Goal: Transaction & Acquisition: Purchase product/service

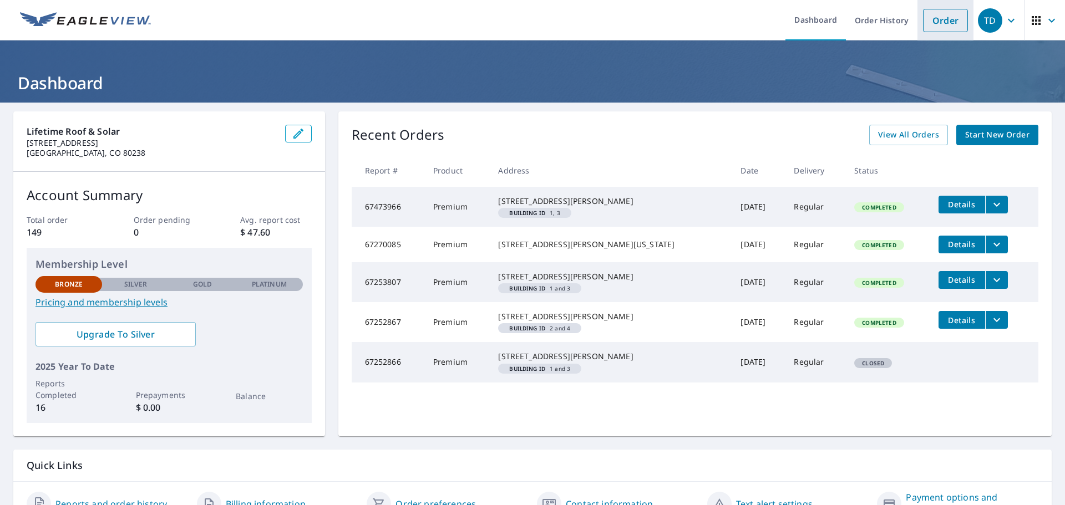
click at [941, 16] on link "Order" at bounding box center [945, 20] width 45 height 23
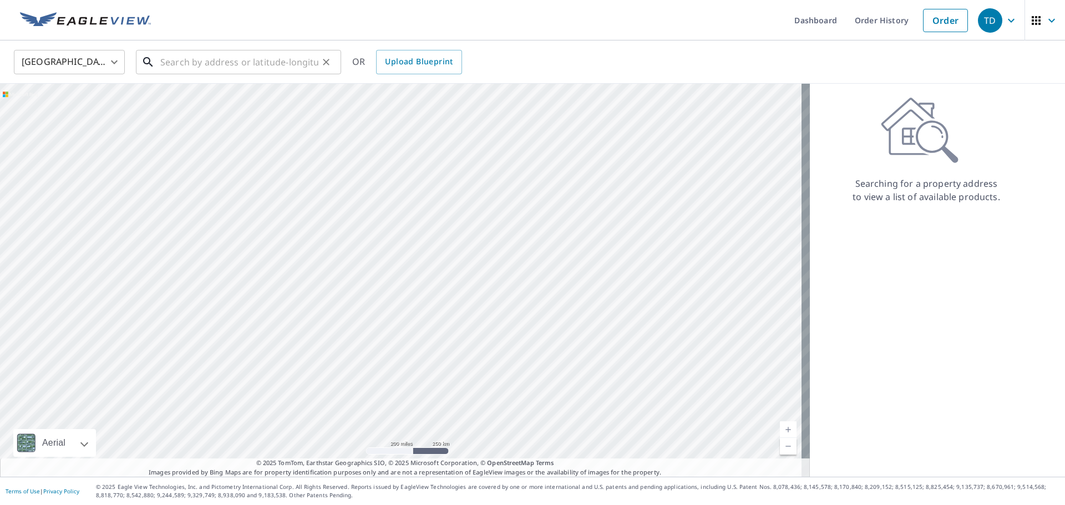
click at [235, 54] on input "text" at bounding box center [239, 62] width 158 height 31
paste input "[STREET_ADDRESS]"
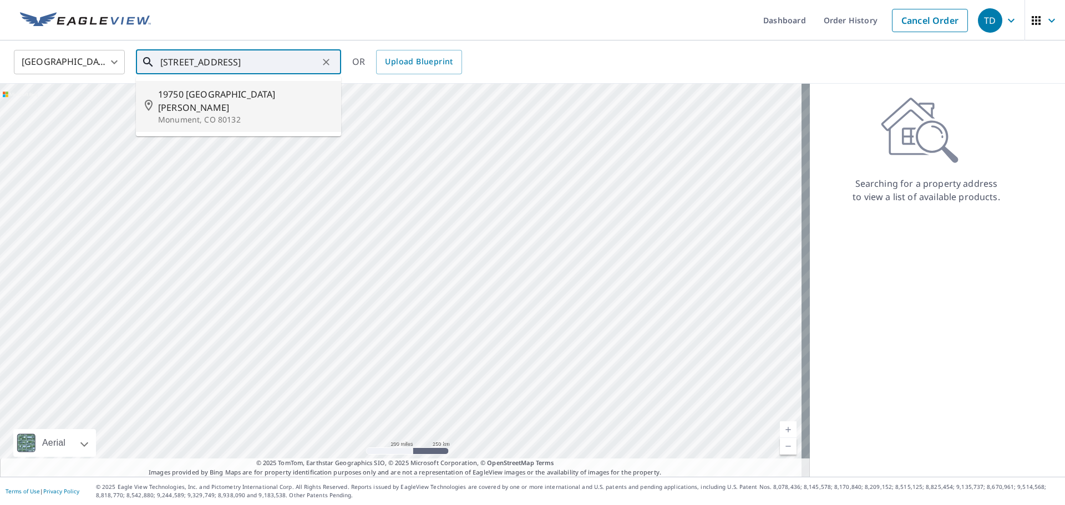
click at [223, 99] on span "19750 [GEOGRAPHIC_DATA][PERSON_NAME]" at bounding box center [245, 101] width 174 height 27
type input "19750 [GEOGRAPHIC_DATA][PERSON_NAME]"
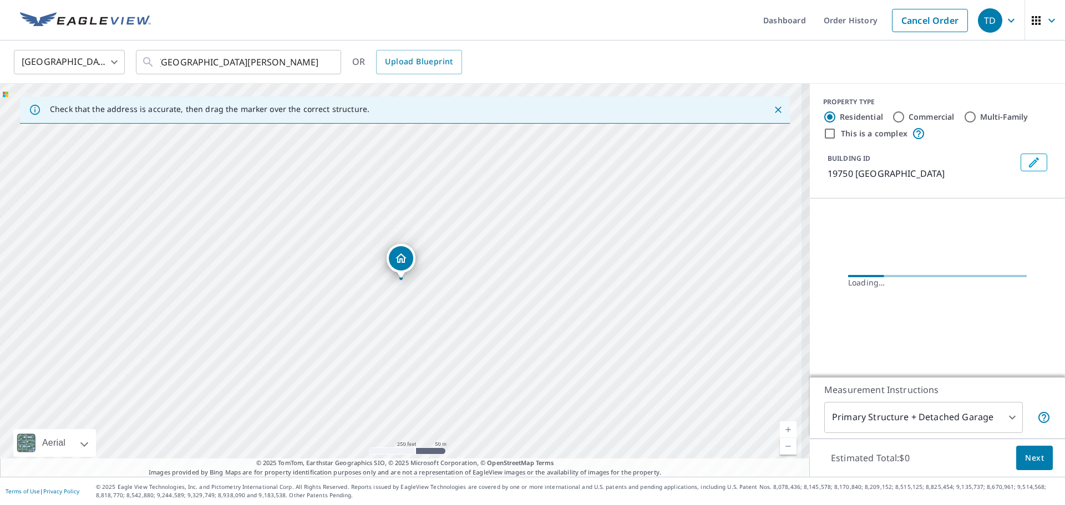
scroll to position [0, 0]
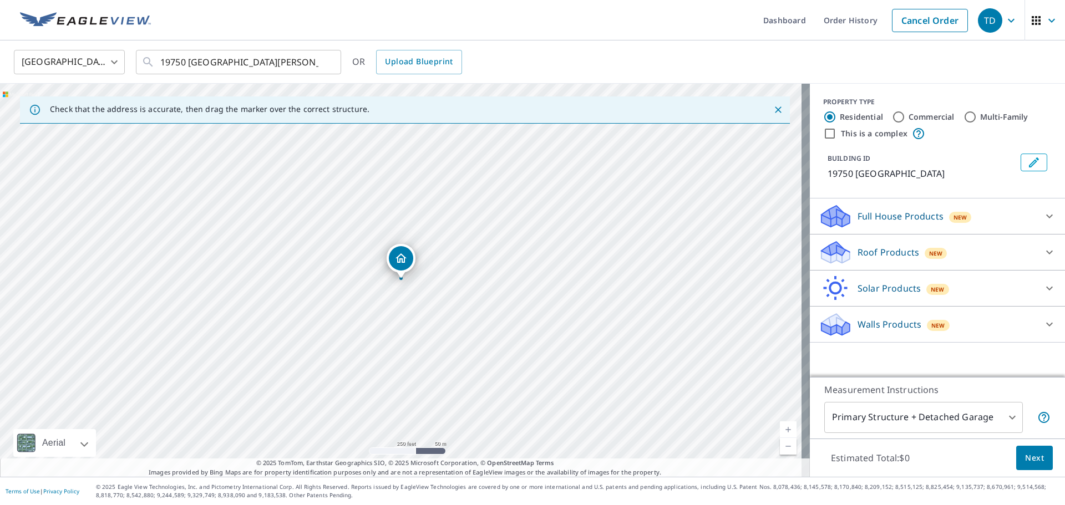
click at [907, 223] on p "Full House Products" at bounding box center [901, 216] width 86 height 13
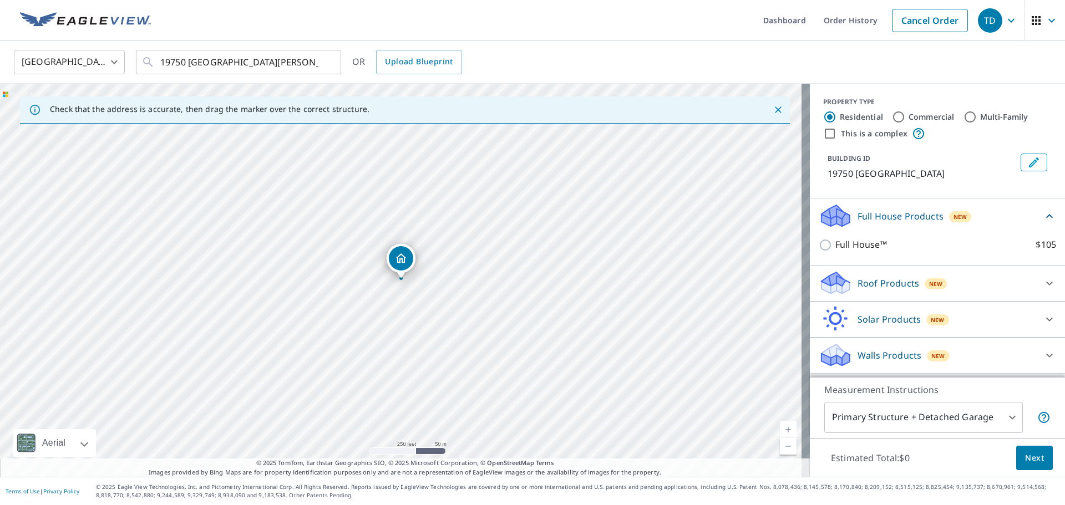
click at [859, 223] on p "Full House Products" at bounding box center [901, 216] width 86 height 13
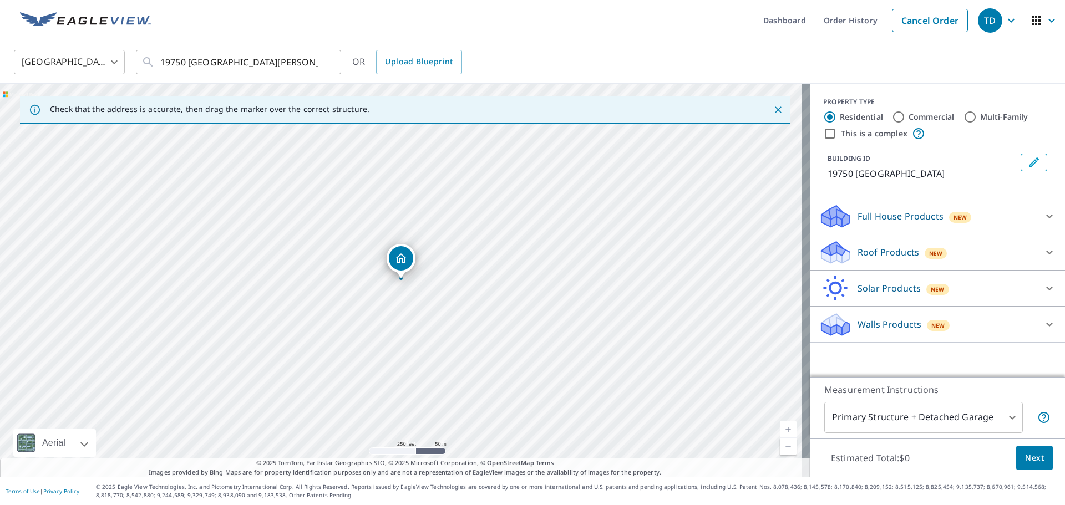
click at [858, 259] on p "Roof Products" at bounding box center [889, 252] width 62 height 13
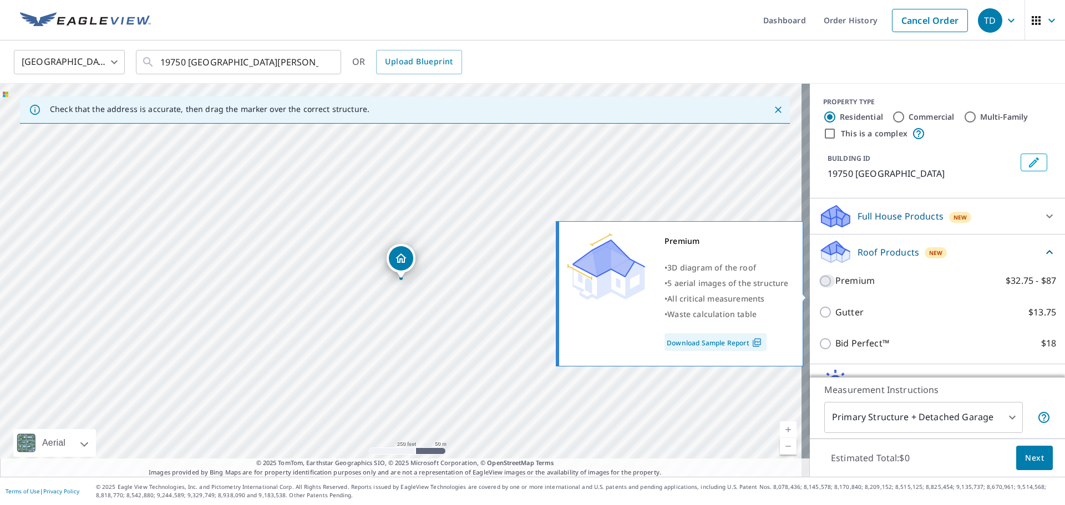
click at [819, 288] on input "Premium $32.75 - $87" at bounding box center [827, 281] width 17 height 13
checkbox input "true"
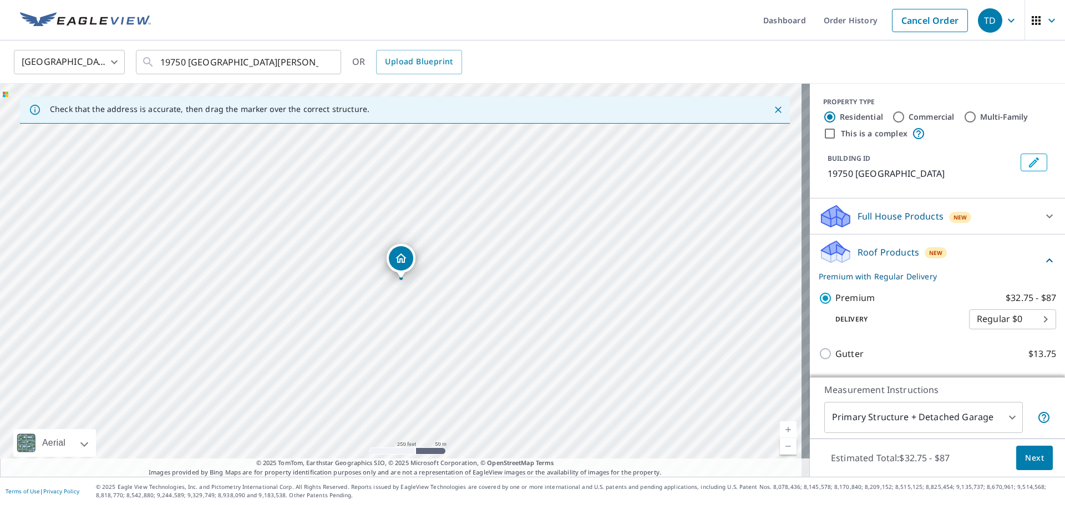
click at [1032, 453] on span "Next" at bounding box center [1034, 458] width 19 height 14
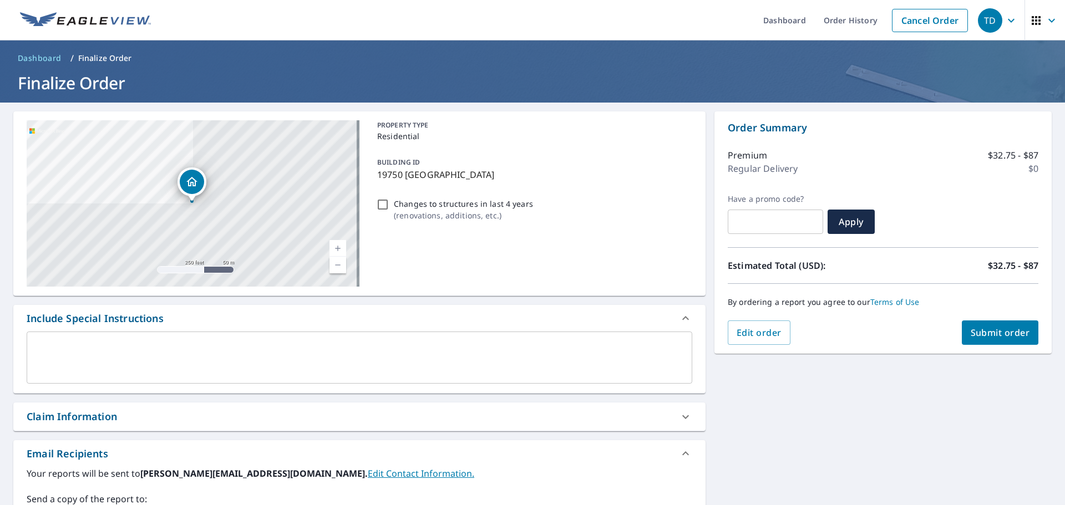
click at [993, 329] on span "Submit order" at bounding box center [1000, 333] width 59 height 12
